Goal: Information Seeking & Learning: Learn about a topic

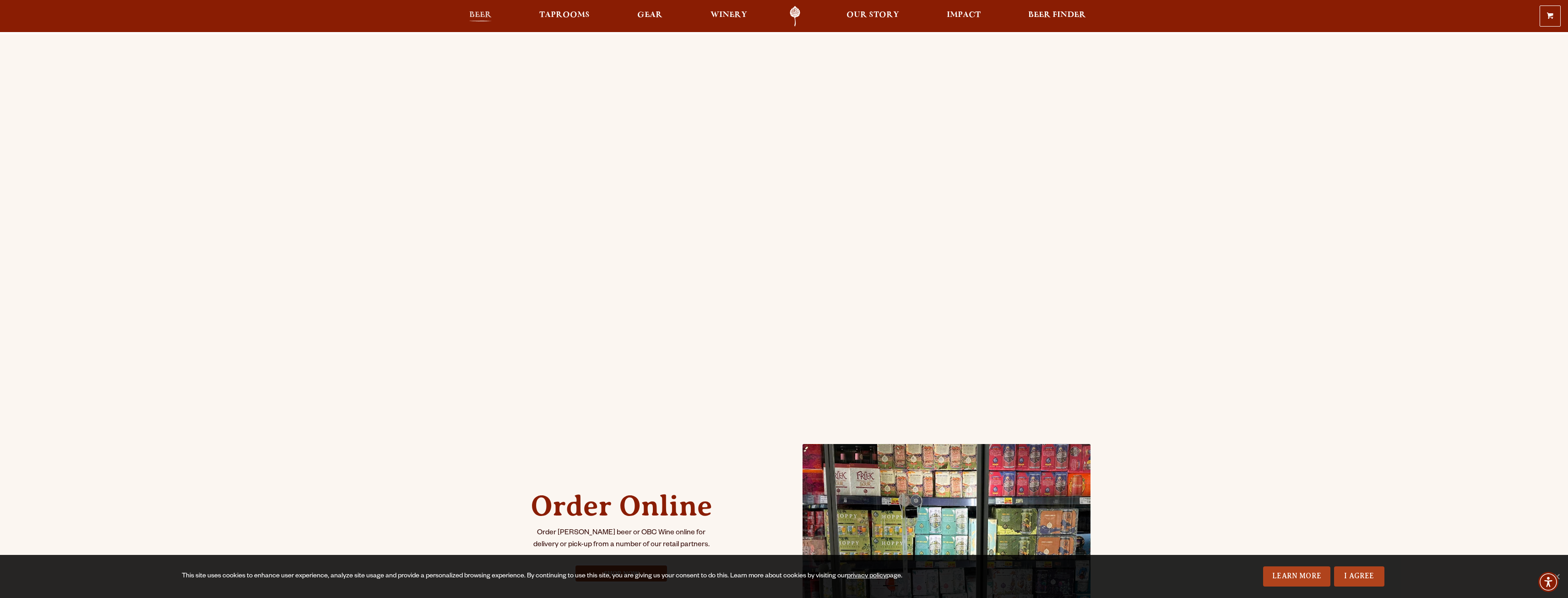
click at [488, 16] on span "Beer" at bounding box center [480, 15] width 23 height 7
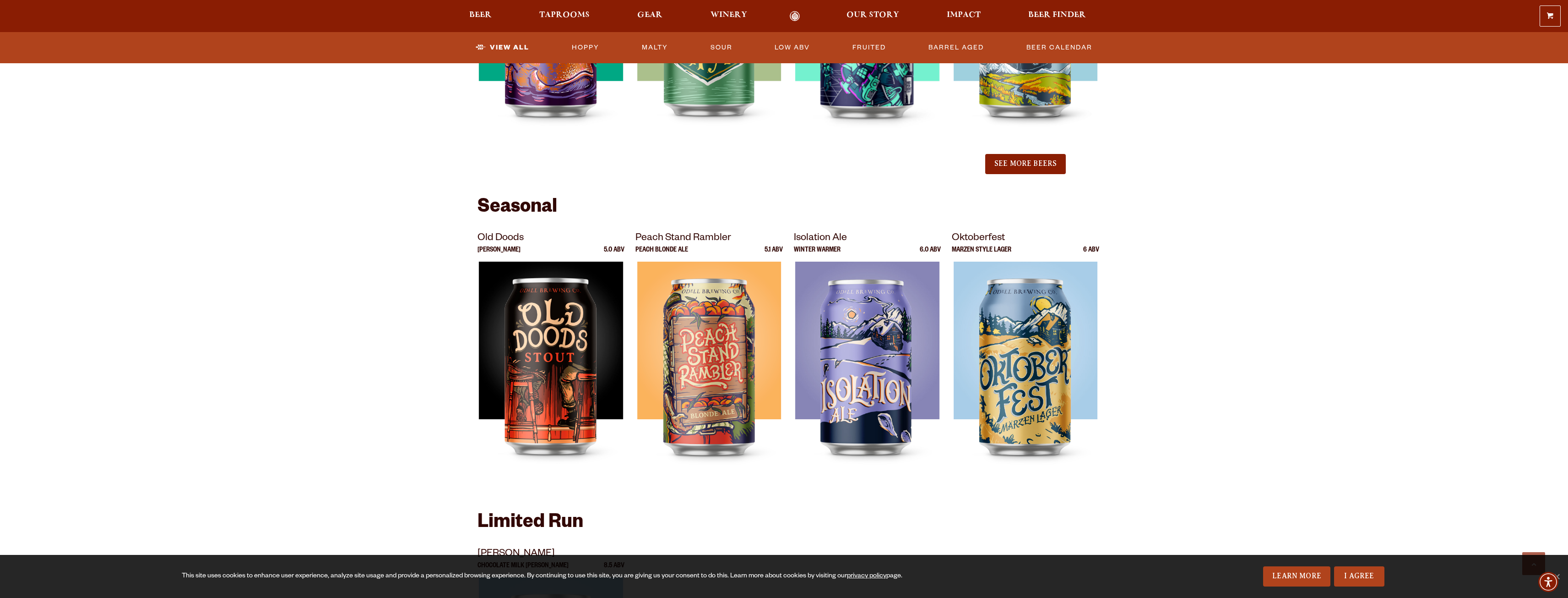
scroll to position [1099, 0]
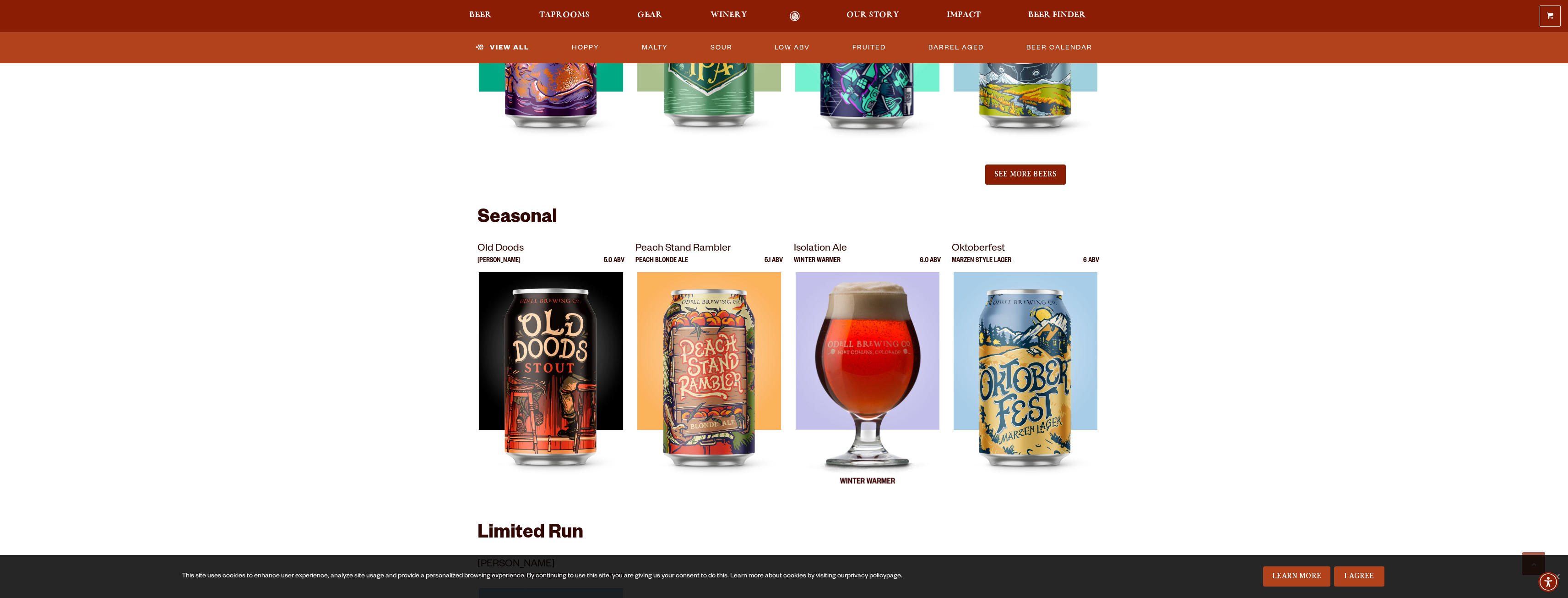
click at [880, 346] on img at bounding box center [867, 387] width 144 height 229
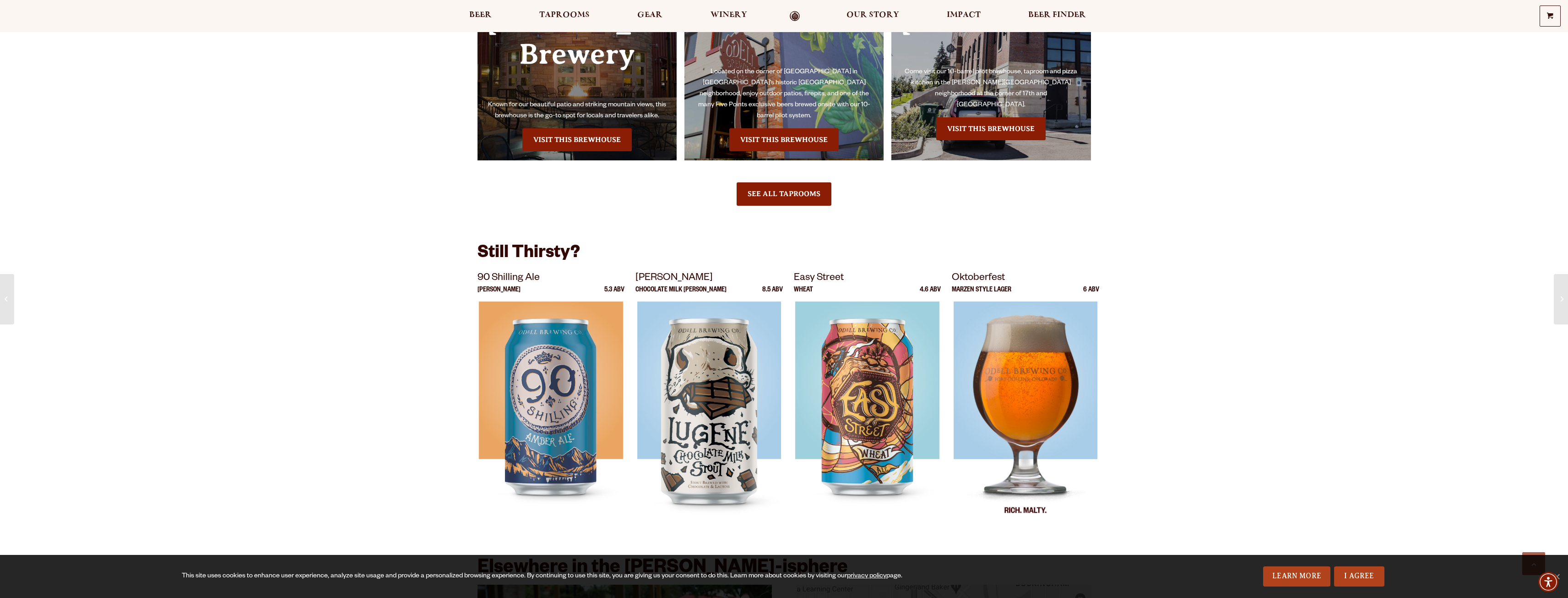
scroll to position [1237, 0]
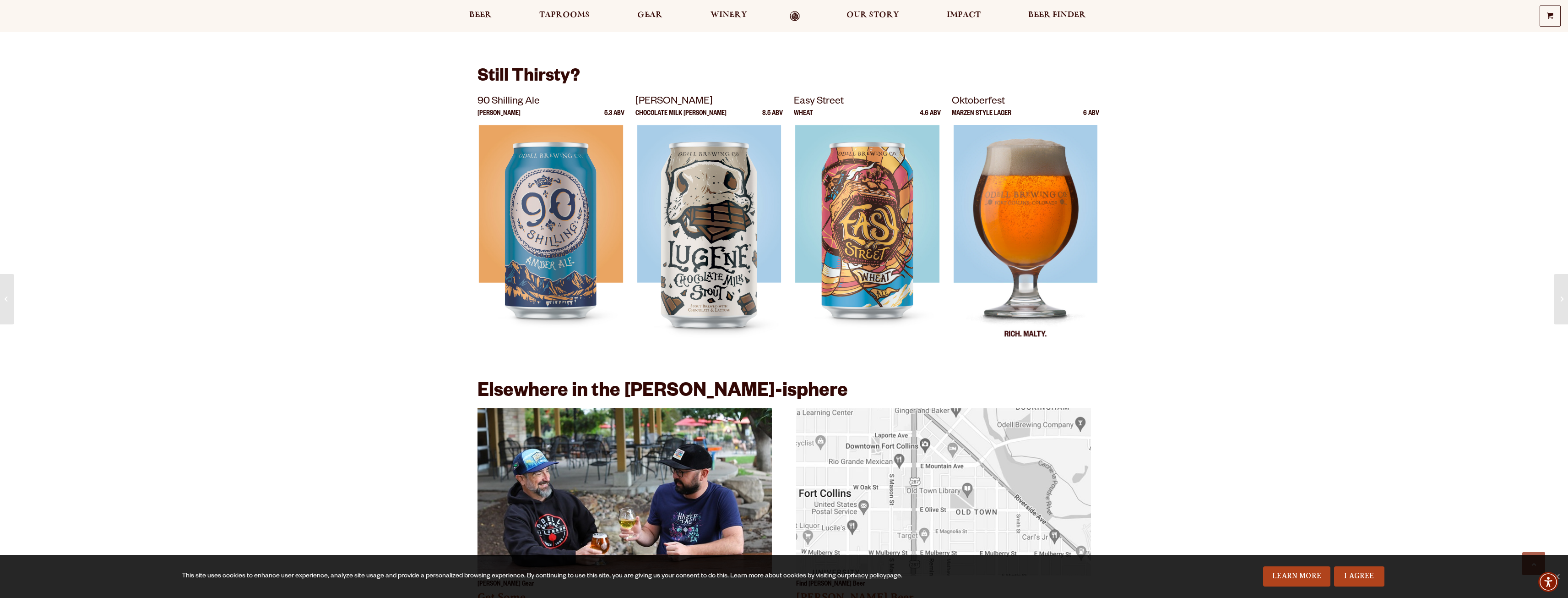
click at [993, 250] on img at bounding box center [1026, 239] width 144 height 229
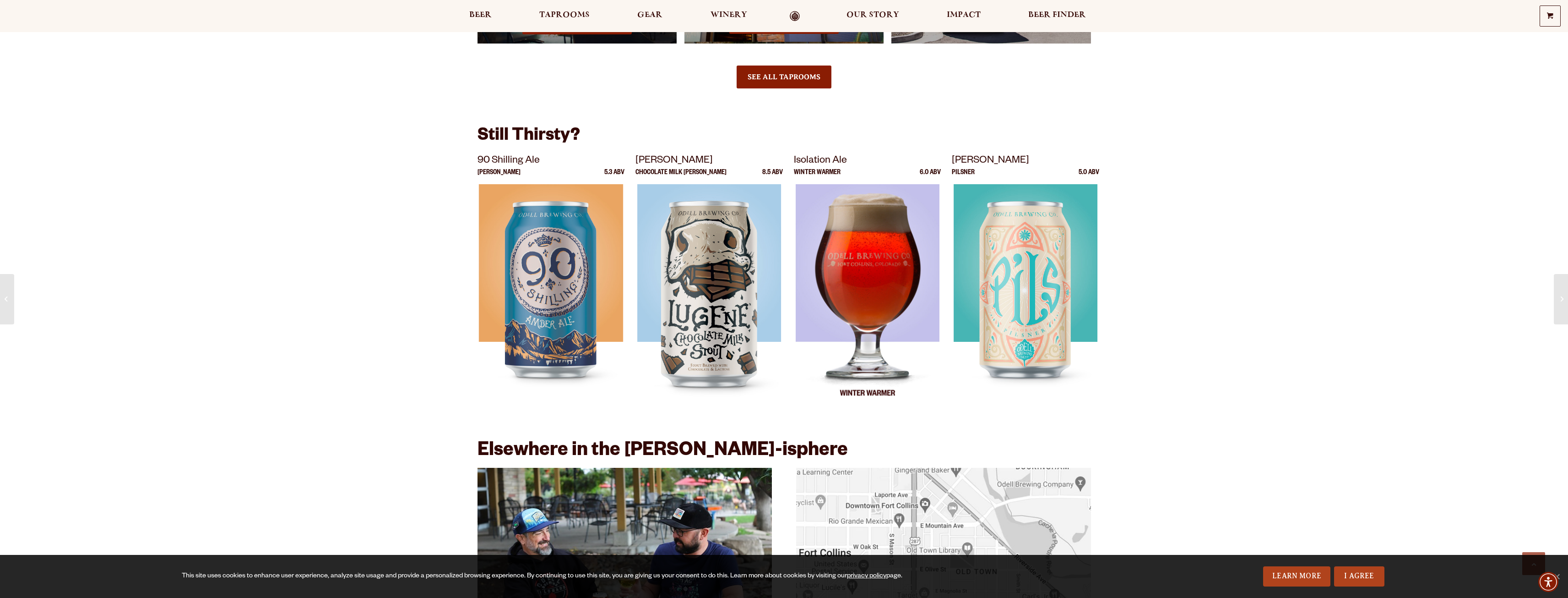
scroll to position [916, 0]
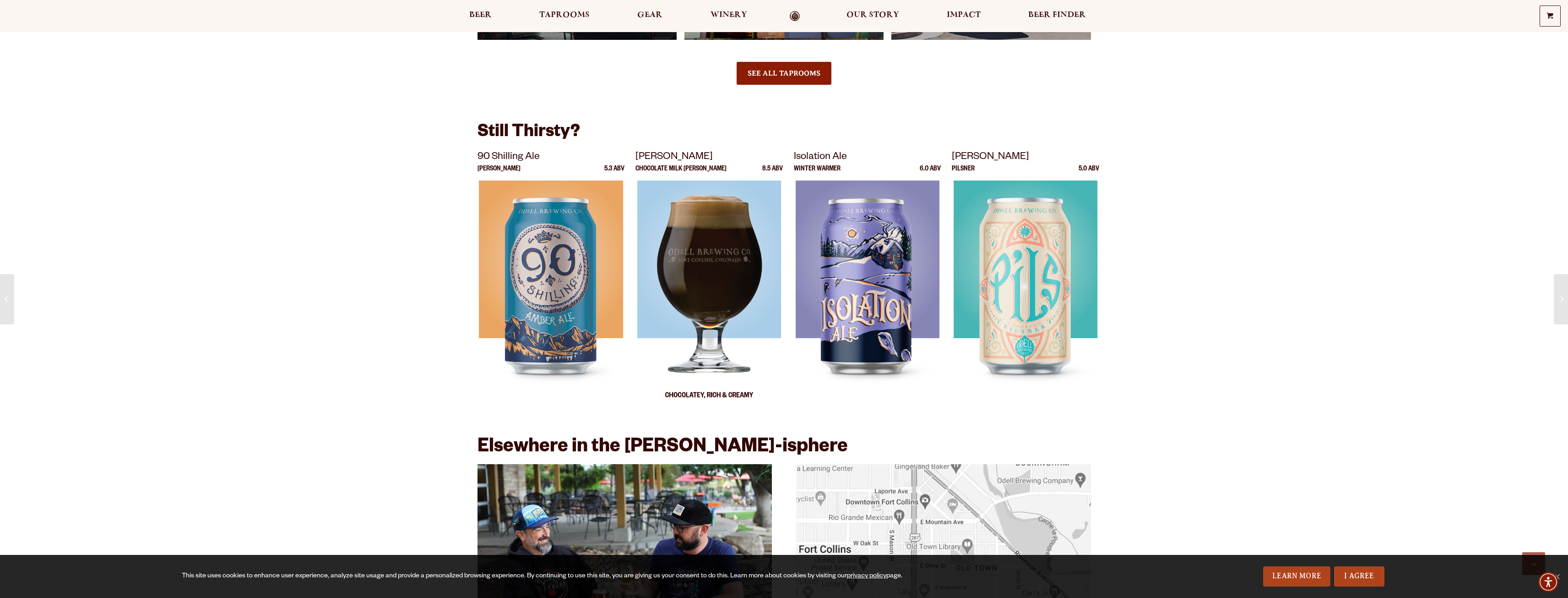
click at [693, 284] on img at bounding box center [709, 295] width 144 height 229
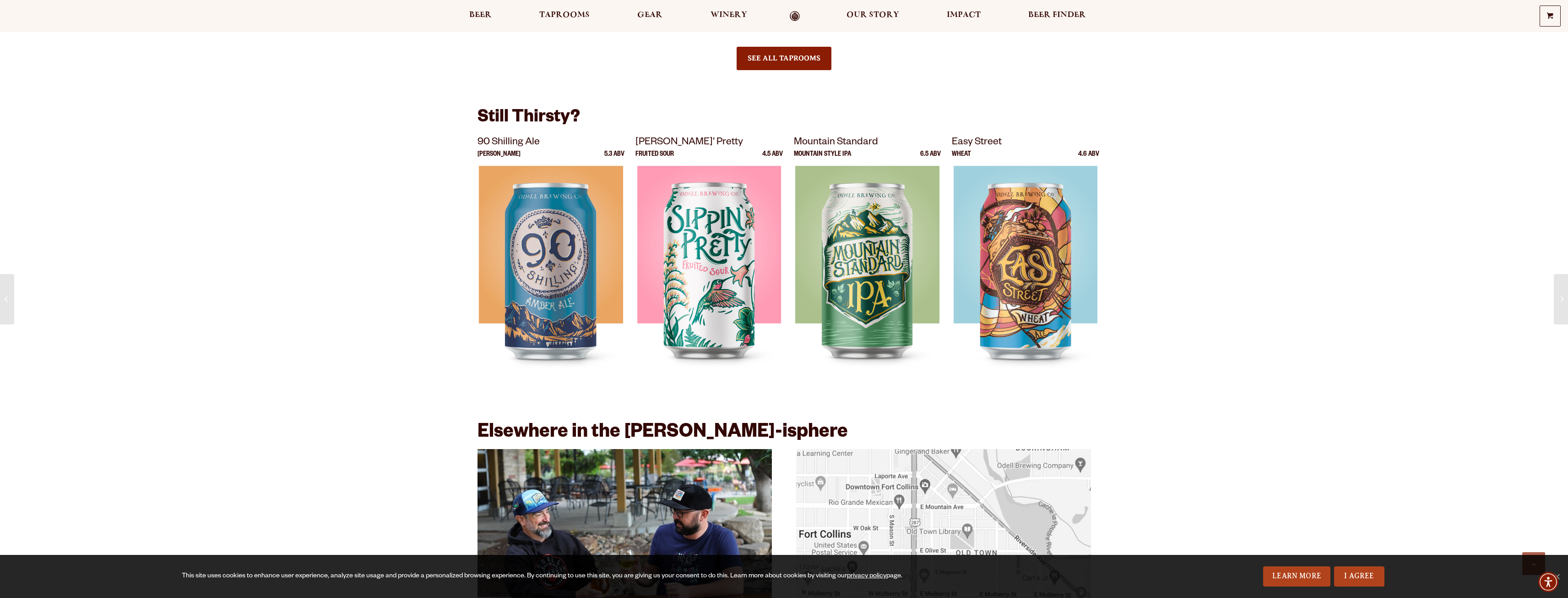
scroll to position [1328, 0]
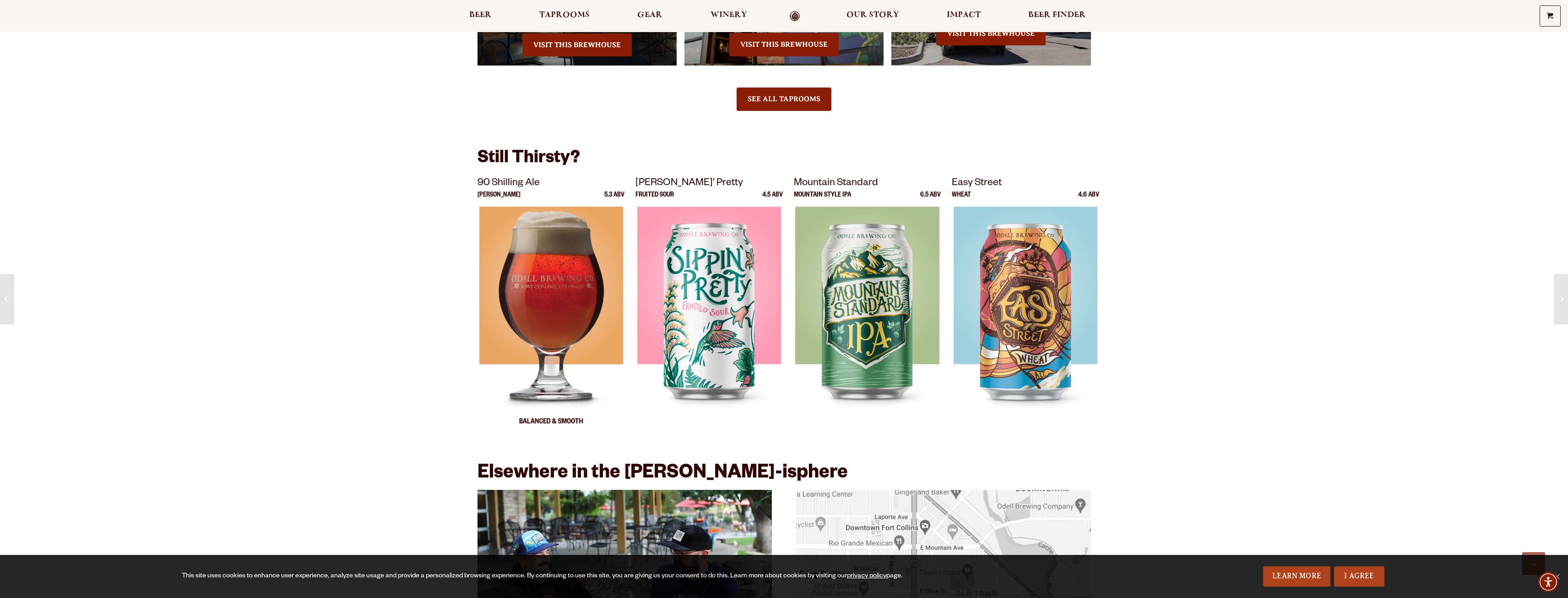
click at [538, 311] on img at bounding box center [551, 321] width 144 height 229
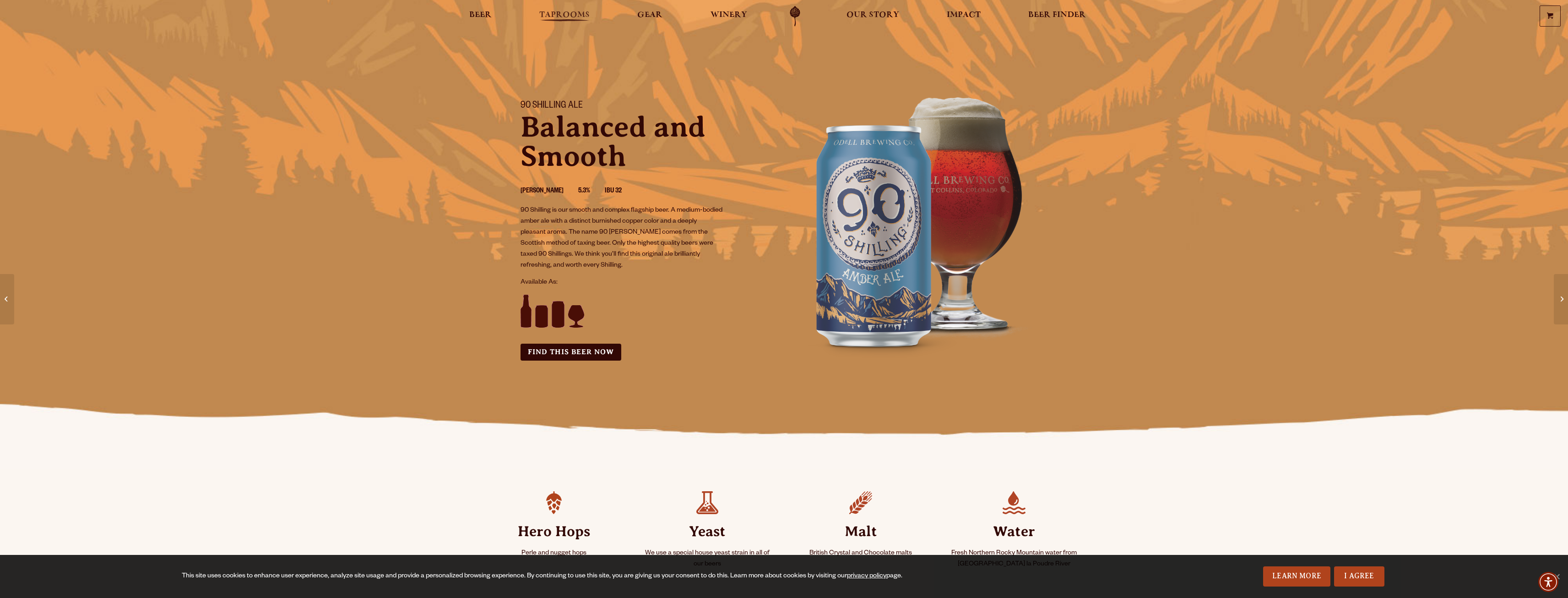
click at [559, 19] on span "Taprooms" at bounding box center [564, 15] width 51 height 7
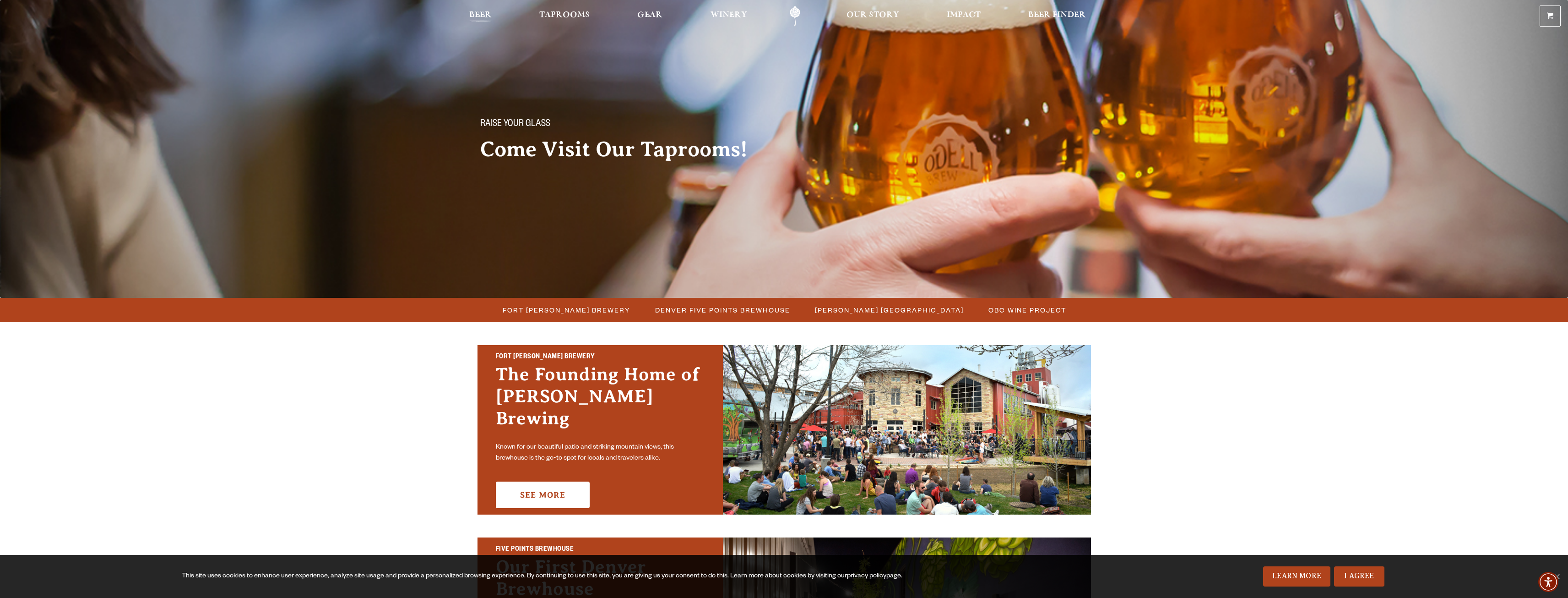
click at [479, 16] on span "Beer" at bounding box center [480, 15] width 23 height 7
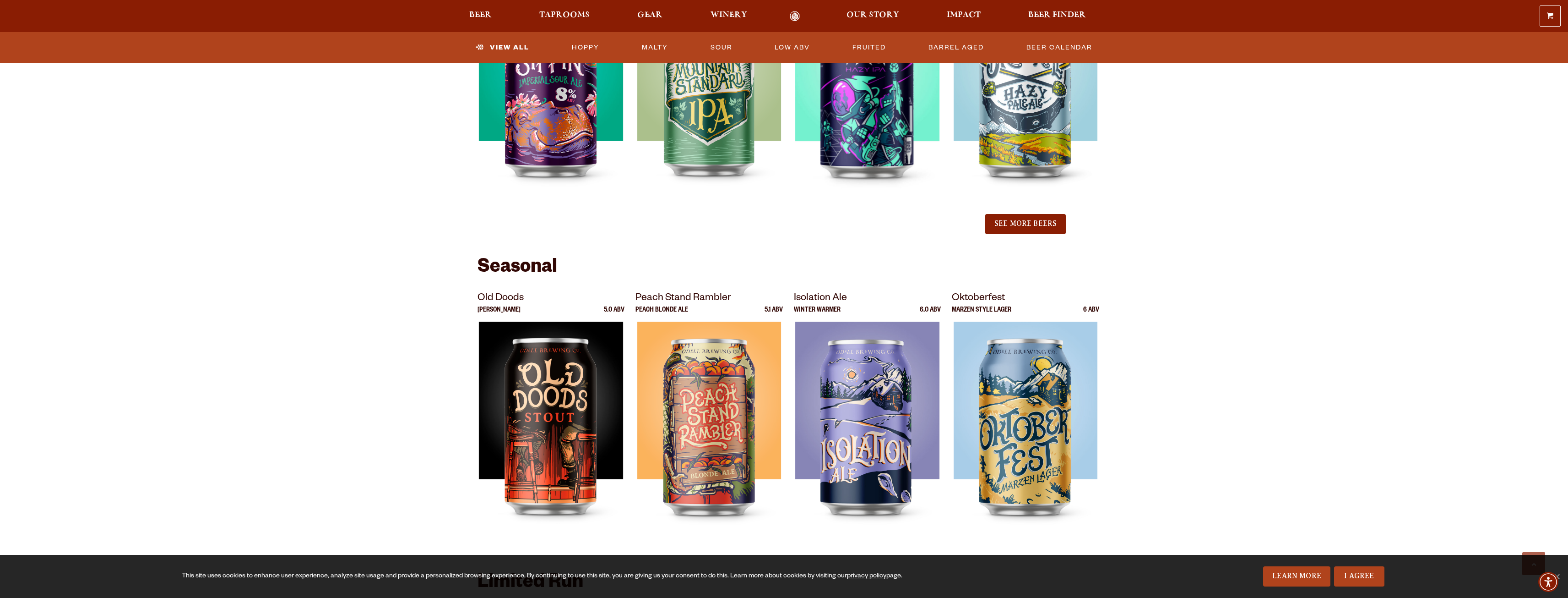
scroll to position [1054, 0]
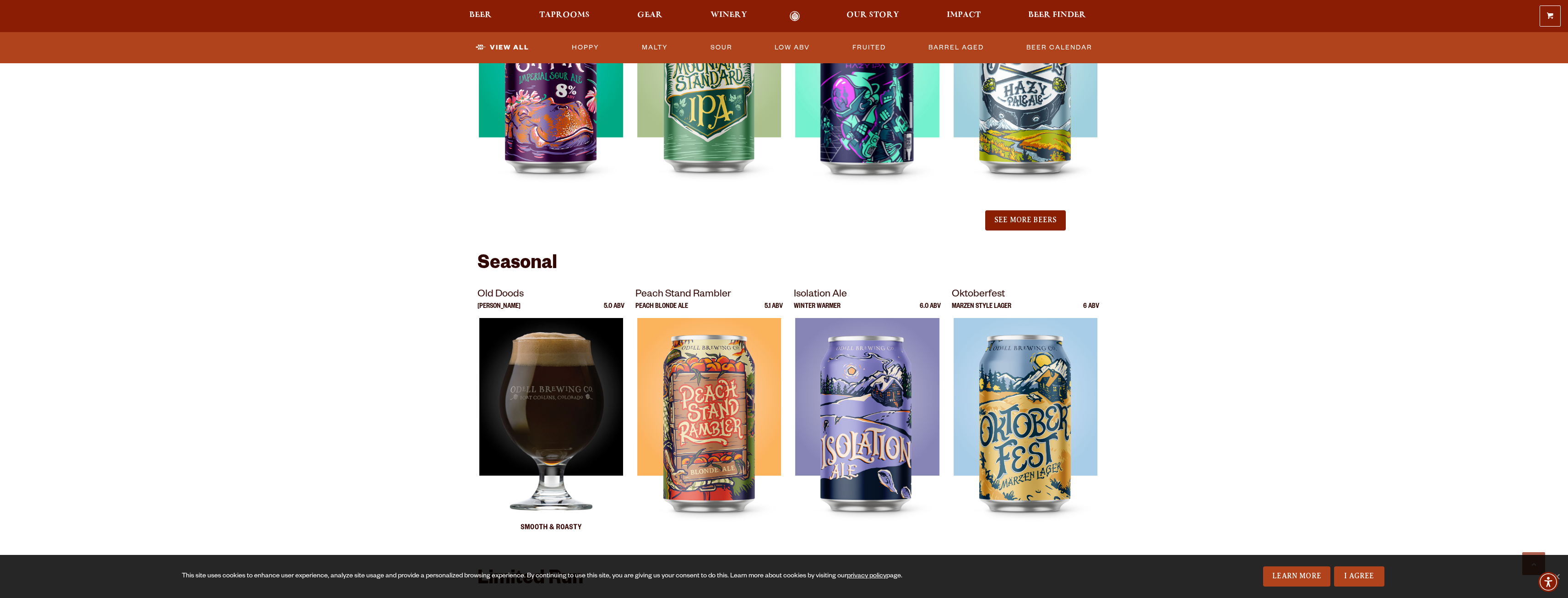
click at [566, 413] on img at bounding box center [551, 432] width 144 height 229
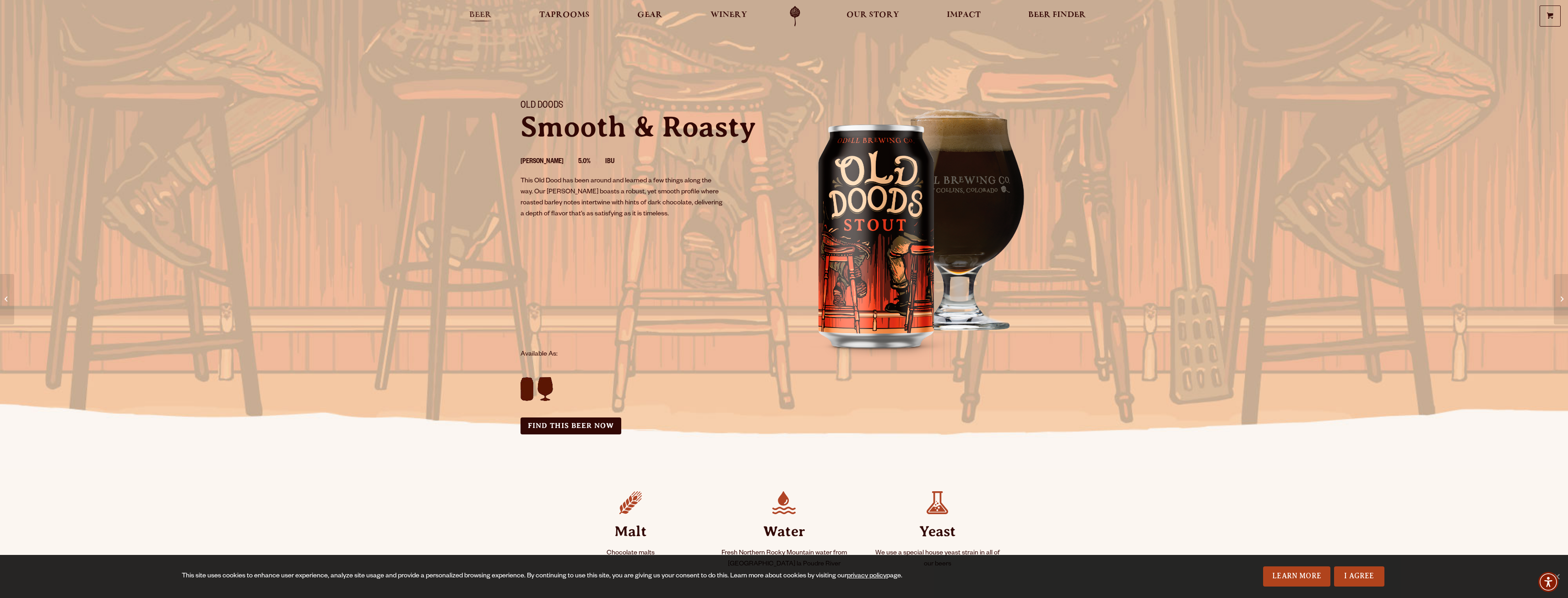
click at [492, 16] on link "Beer" at bounding box center [480, 16] width 34 height 21
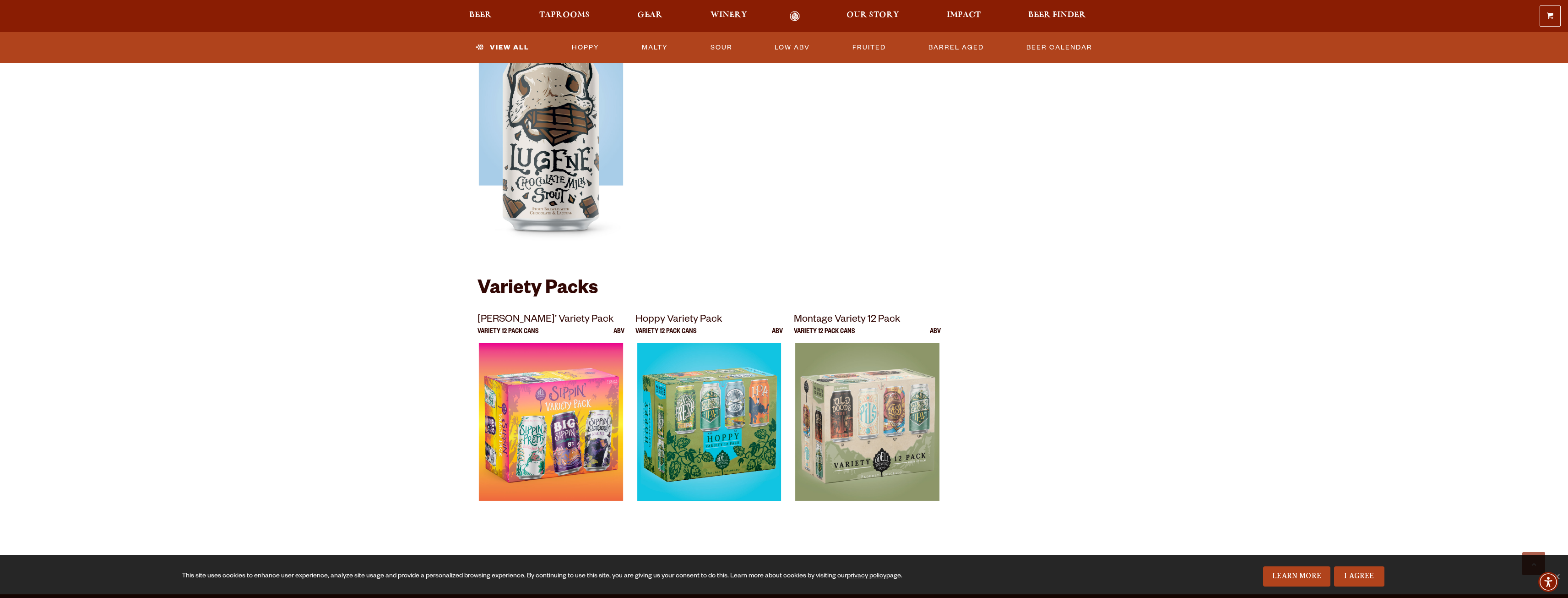
scroll to position [1854, 0]
